Goal: Task Accomplishment & Management: Complete application form

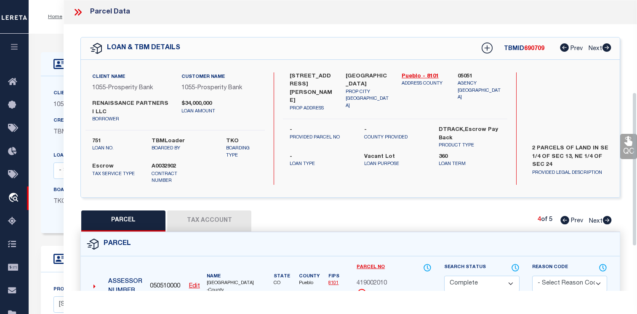
select select "CP"
select select "3838"
select select "400"
select select "Escrow"
select select "2"
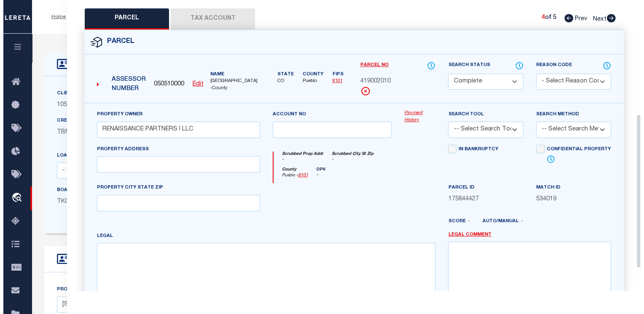
scroll to position [216, 0]
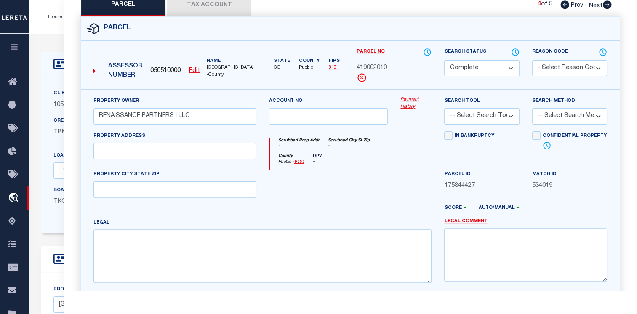
click at [93, 63] on div "Assessor Number" at bounding box center [118, 72] width 56 height 26
click at [94, 69] on icon at bounding box center [95, 71] width 2 height 4
click at [95, 67] on icon at bounding box center [95, 71] width 2 height 8
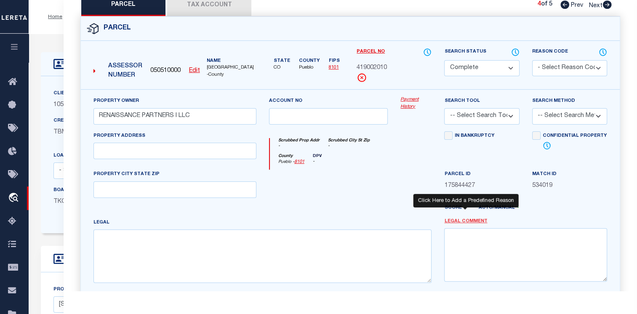
click at [462, 218] on link "Legal Comment" at bounding box center [466, 221] width 43 height 7
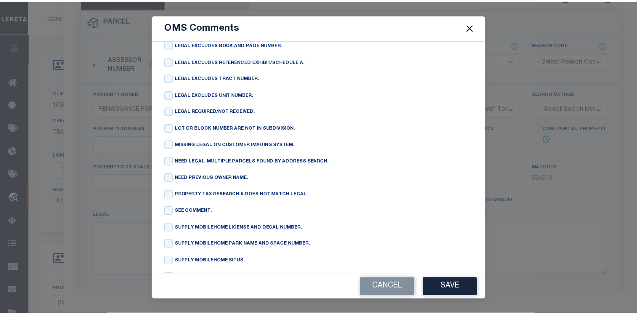
scroll to position [201, 0]
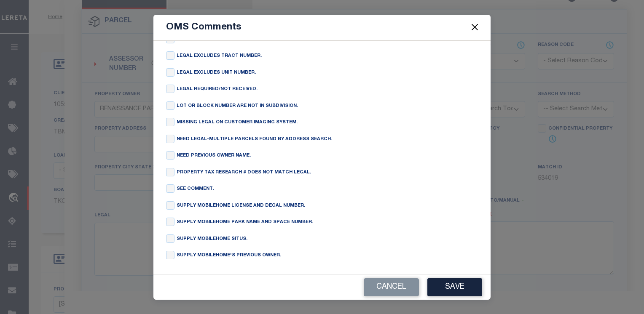
click at [473, 29] on button "Close" at bounding box center [474, 27] width 11 height 11
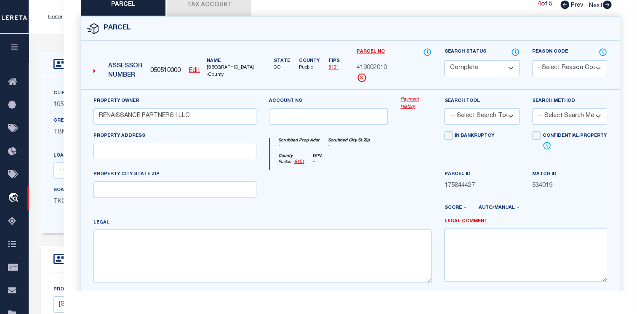
click at [487, 111] on select "-- Select Search Tool -- 3rd Party Website Agency File Agency Website ATLS CNV-…" at bounding box center [482, 116] width 75 height 16
click at [546, 108] on select "-- Select Search Method -- Property Address Legal Liability Info Provided" at bounding box center [570, 116] width 75 height 16
click at [490, 62] on select "Automated Search Bad Parcel Complete Duplicate Parcel High Dollar Reporting In …" at bounding box center [482, 68] width 75 height 16
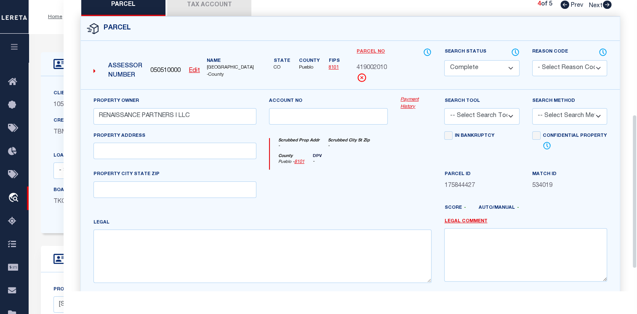
click at [376, 48] on link "Parcel No" at bounding box center [371, 51] width 28 height 7
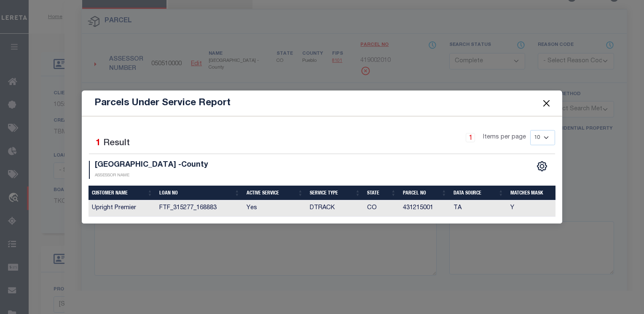
click at [113, 211] on td "Upright Premier" at bounding box center [121, 209] width 67 height 16
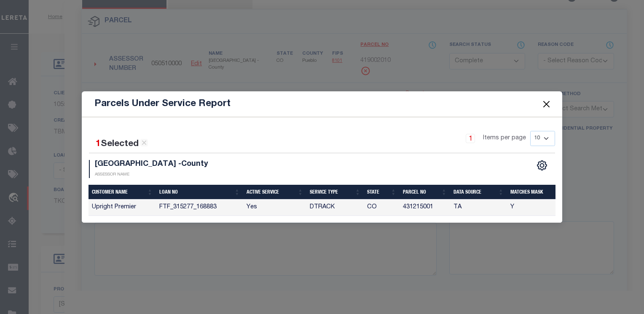
click at [549, 108] on button "Close" at bounding box center [546, 104] width 11 height 11
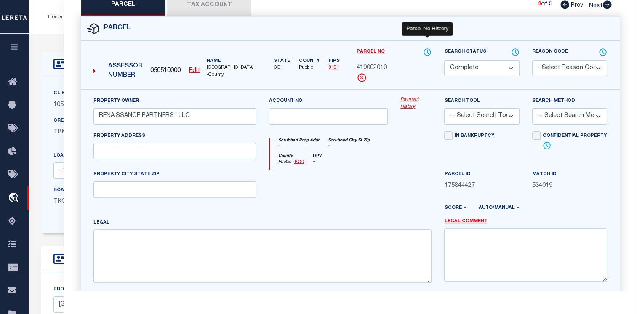
click at [429, 48] on icon at bounding box center [427, 52] width 8 height 9
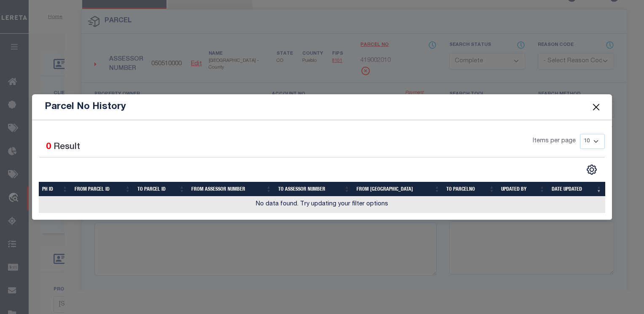
click at [594, 104] on button "Close" at bounding box center [595, 107] width 11 height 11
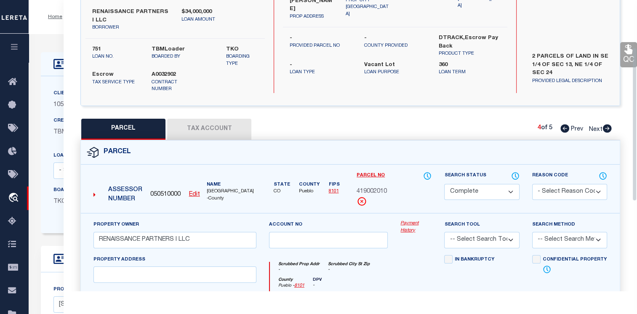
scroll to position [89, 0]
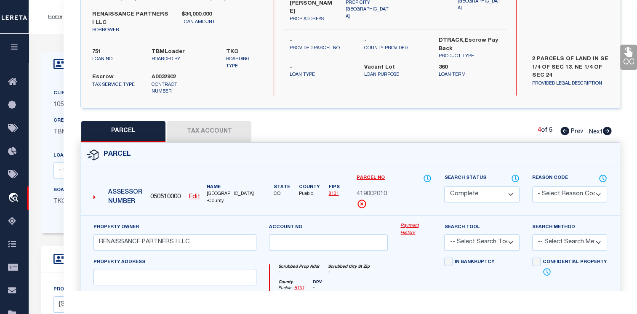
click at [223, 121] on button "Tax Account" at bounding box center [209, 131] width 84 height 21
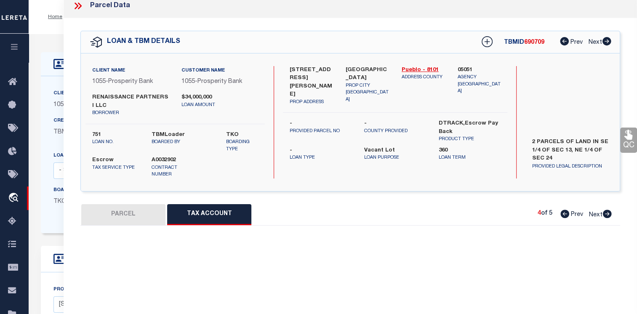
scroll to position [0, 0]
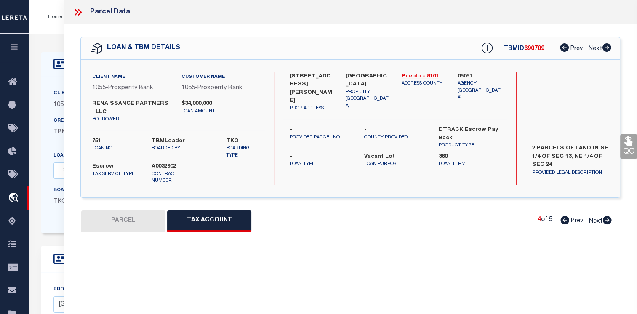
select select "100"
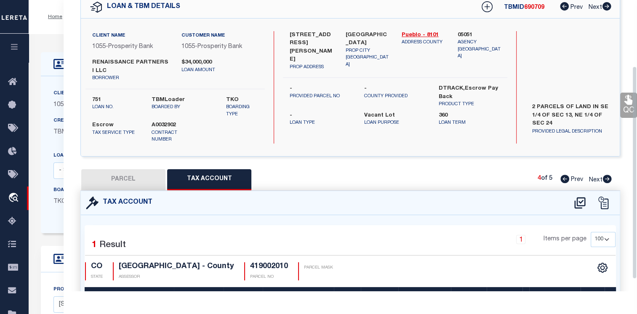
scroll to position [106, 0]
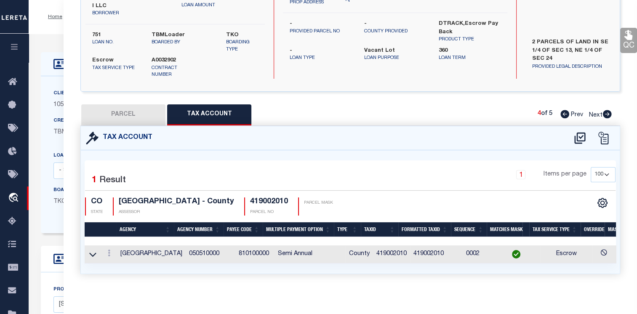
click at [141, 112] on button "PARCEL" at bounding box center [123, 114] width 84 height 21
select select "AS"
checkbox input "false"
select select "CP"
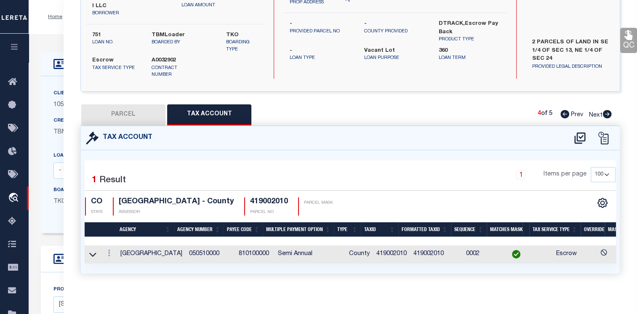
type input "RENAISSANCE PARTNERS I LLC"
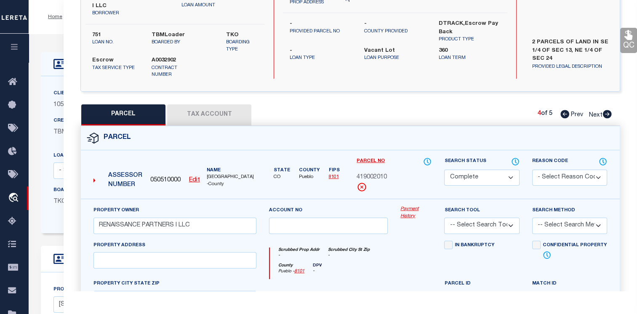
click at [411, 206] on link "Payment History" at bounding box center [416, 213] width 31 height 14
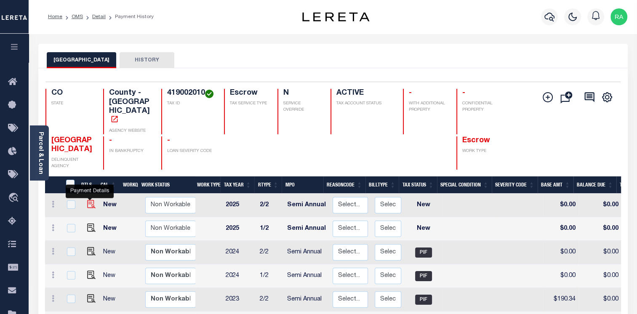
click at [89, 200] on img "" at bounding box center [91, 204] width 8 height 8
checkbox input "true"
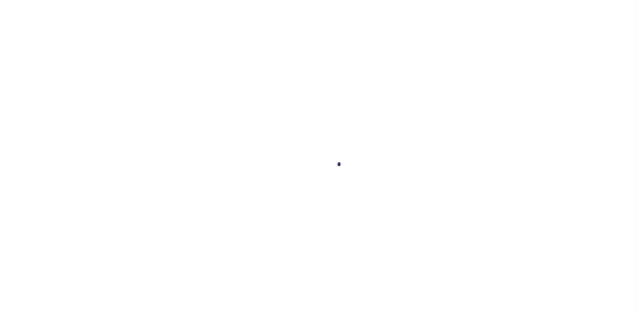
select select "NW2"
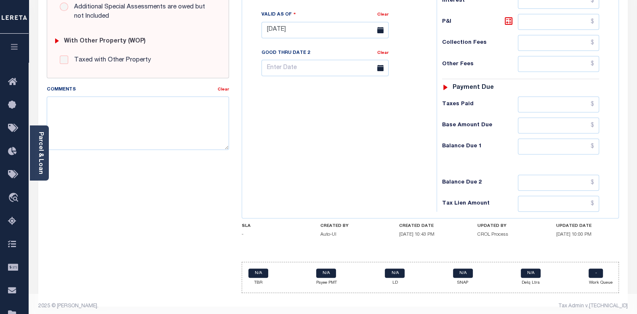
scroll to position [321, 0]
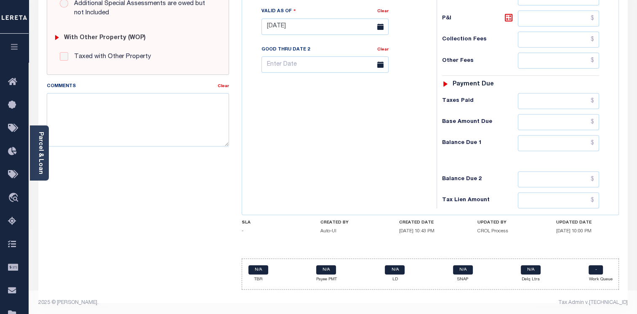
drag, startPoint x: 100, startPoint y: 212, endPoint x: 104, endPoint y: 202, distance: 10.8
click at [100, 212] on div "SPECIAL RISK NCE Date Clear - Select Status Code -" at bounding box center [137, 26] width 195 height 541
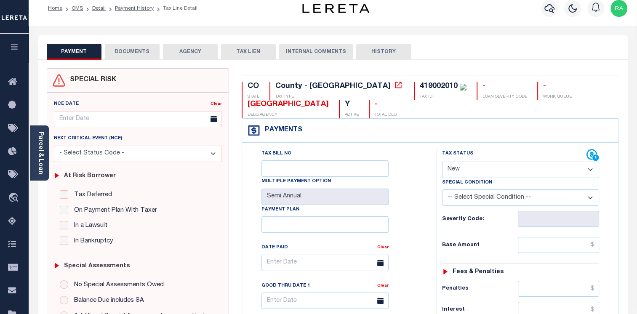
scroll to position [0, 0]
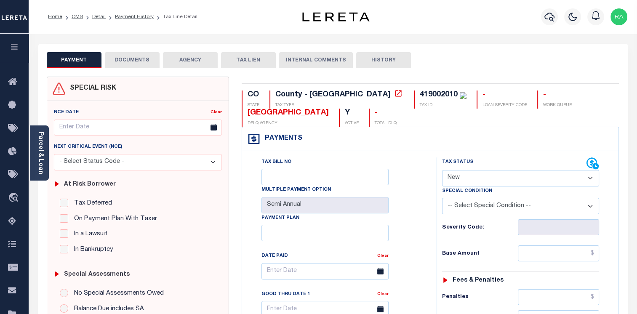
click at [151, 59] on button "DOCUMENTS" at bounding box center [132, 60] width 55 height 16
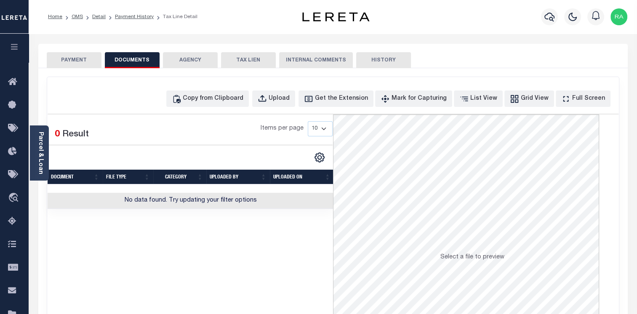
click at [193, 64] on button "AGENCY" at bounding box center [190, 60] width 55 height 16
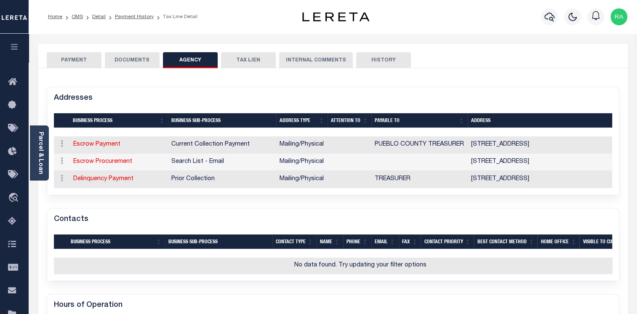
click at [255, 62] on button "TAX LIEN" at bounding box center [248, 60] width 55 height 16
checkbox input "false"
radio input "true"
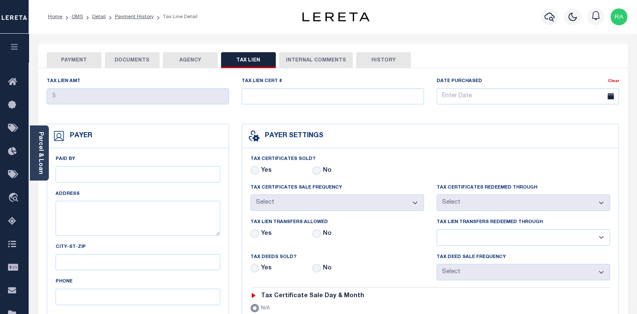
drag, startPoint x: 298, startPoint y: 60, endPoint x: 312, endPoint y: 59, distance: 13.5
click at [298, 60] on button "INTERNAL COMMENTS" at bounding box center [316, 60] width 74 height 16
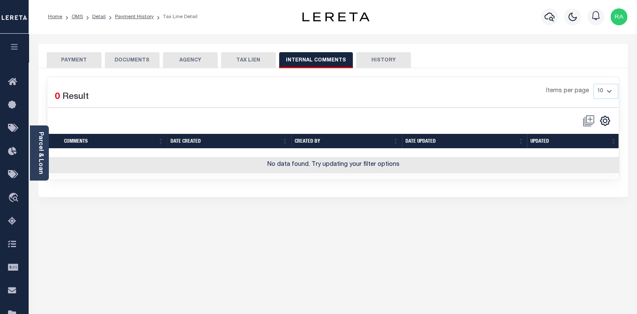
click at [375, 67] on button "HISTORY" at bounding box center [383, 60] width 55 height 16
select select "50"
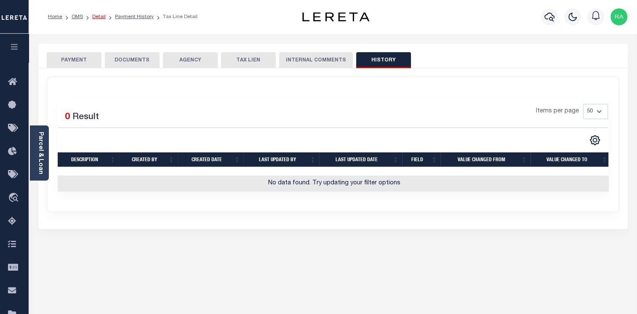
click at [96, 16] on link "Detail" at bounding box center [98, 16] width 13 height 5
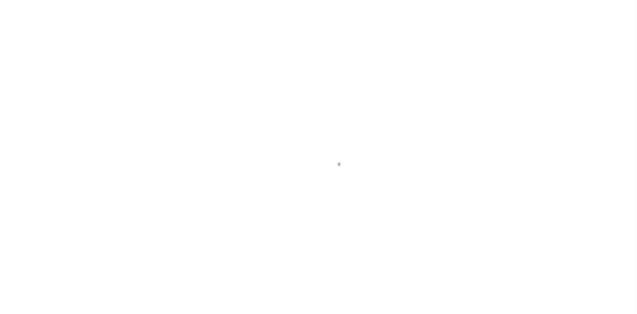
select select "3838"
select select "400"
select select "Escrow"
type input "[STREET_ADDRESS][PERSON_NAME]"
type input "[GEOGRAPHIC_DATA]"
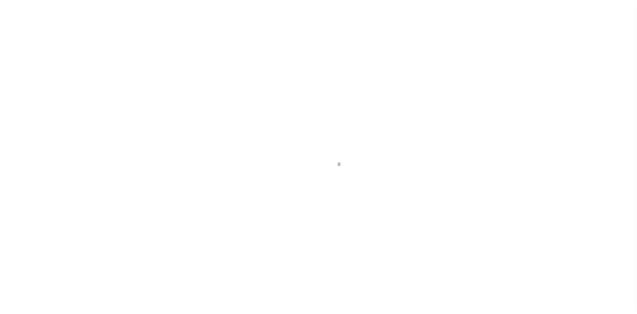
type input "CO"
type textarea "2 PARCELS OF LAND IN SE 1/4 OF SEC 13, NE 1/4 OF SEC 24"
type textarea "Pueblo County 418002003 and 419002013 and 418002004 and 419007004 and 419002010"
select select "2"
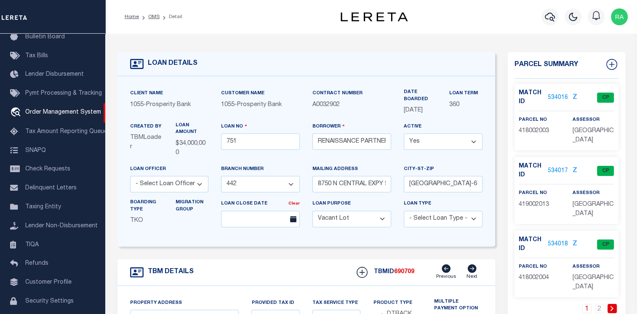
click at [553, 167] on link "534017" at bounding box center [558, 171] width 20 height 9
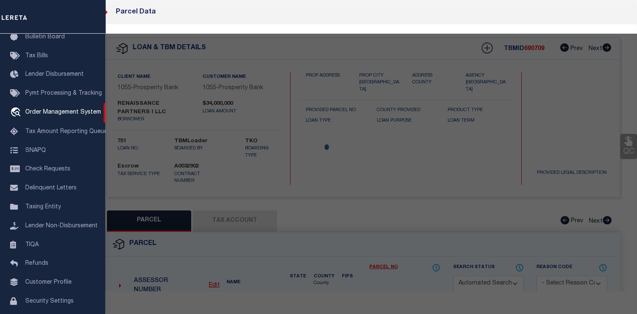
checkbox input "false"
select select "CP"
type input "RENAISSANCE PARTNERS I LLC"
type input "3429 DILLON DR"
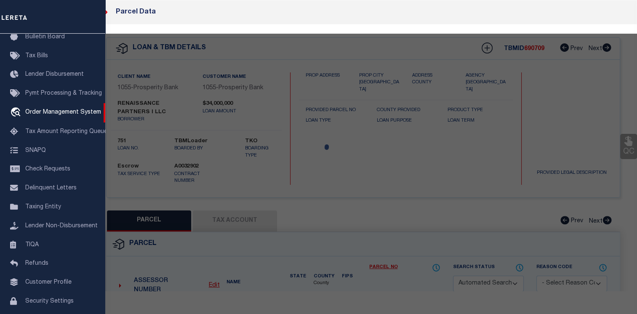
type input "PUEBLO CO 81008"
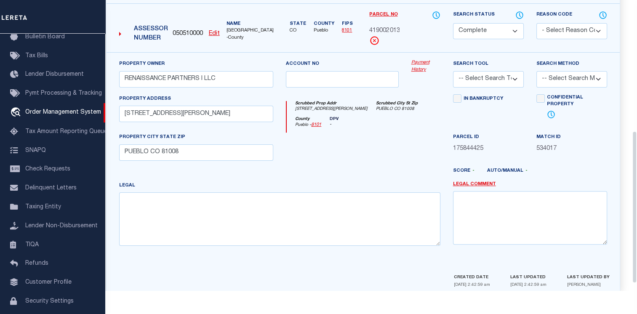
scroll to position [211, 0]
